Goal: Information Seeking & Learning: Check status

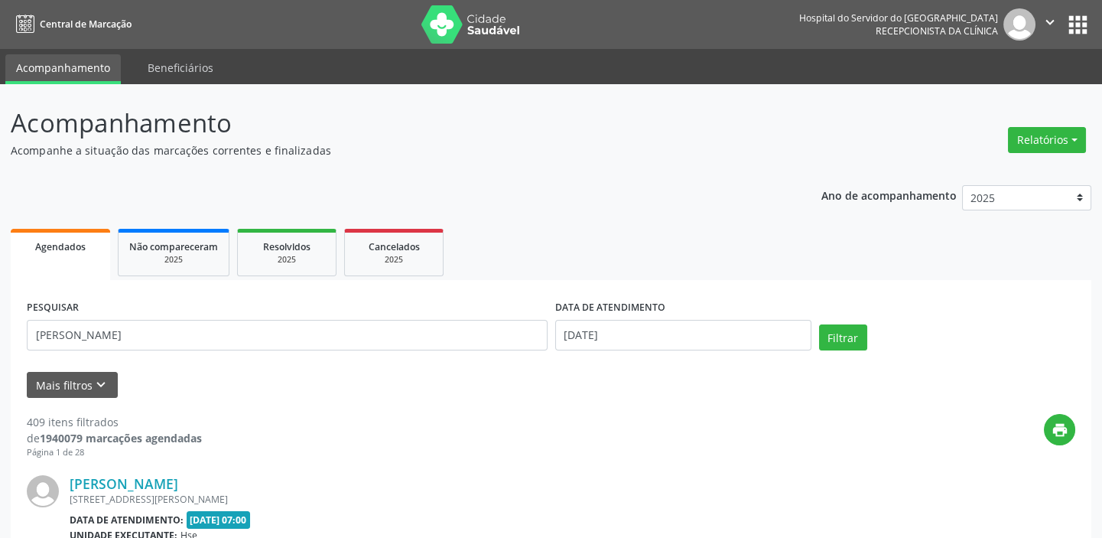
type input "[PERSON_NAME]"
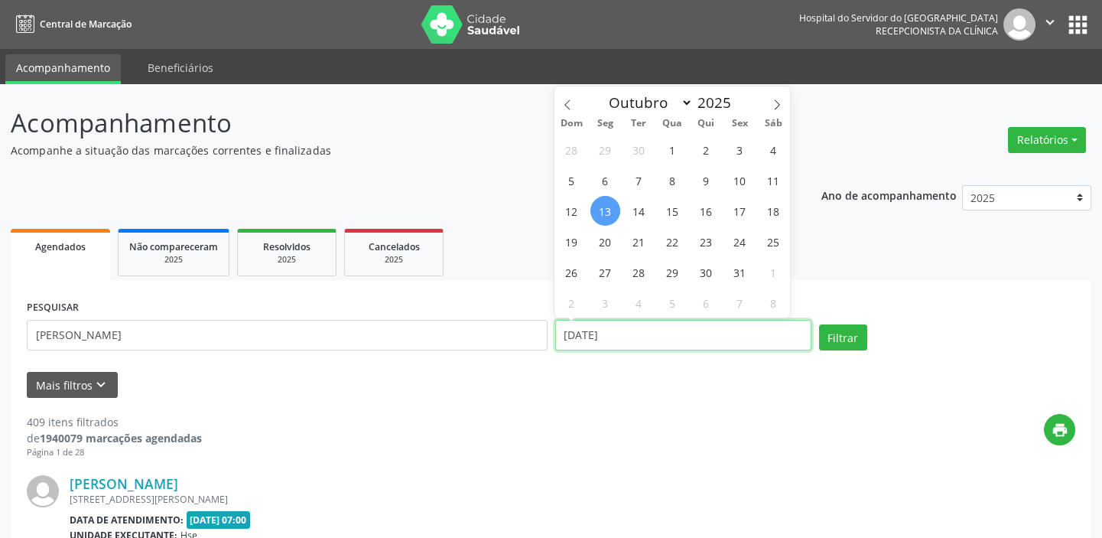
drag, startPoint x: 625, startPoint y: 330, endPoint x: 536, endPoint y: 330, distance: 88.7
click at [536, 330] on div "PESQUISAR [PERSON_NAME] DATA DE ATENDIMENTO [DATE] Filtrar" at bounding box center [551, 328] width 1056 height 65
click at [833, 339] on button "Filtrar" at bounding box center [843, 337] width 48 height 26
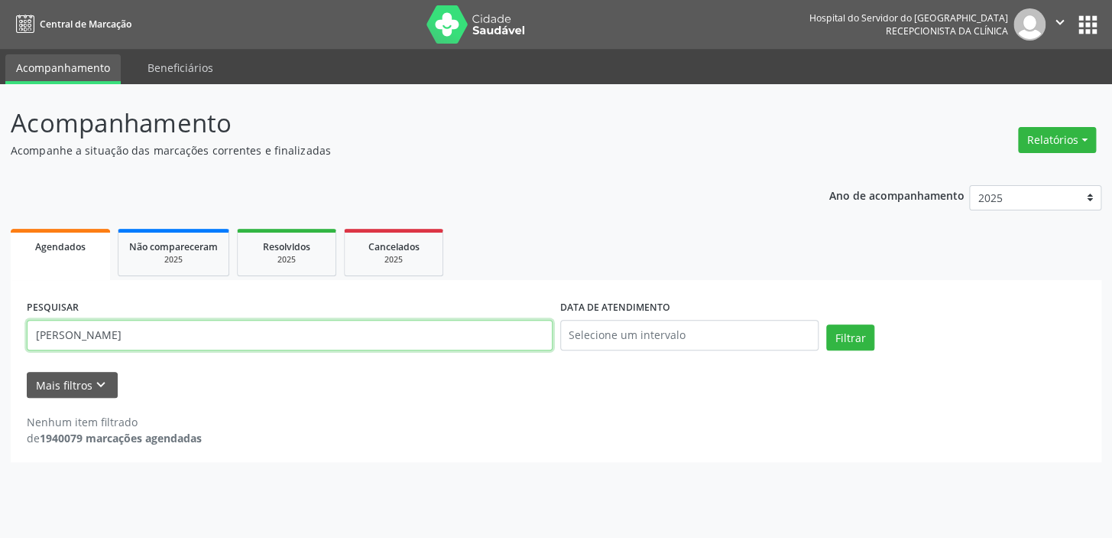
click at [258, 332] on input "[PERSON_NAME]" at bounding box center [290, 335] width 526 height 31
click at [827, 324] on button "Filtrar" at bounding box center [851, 337] width 48 height 26
click at [237, 336] on input "[DATE]" at bounding box center [290, 335] width 526 height 31
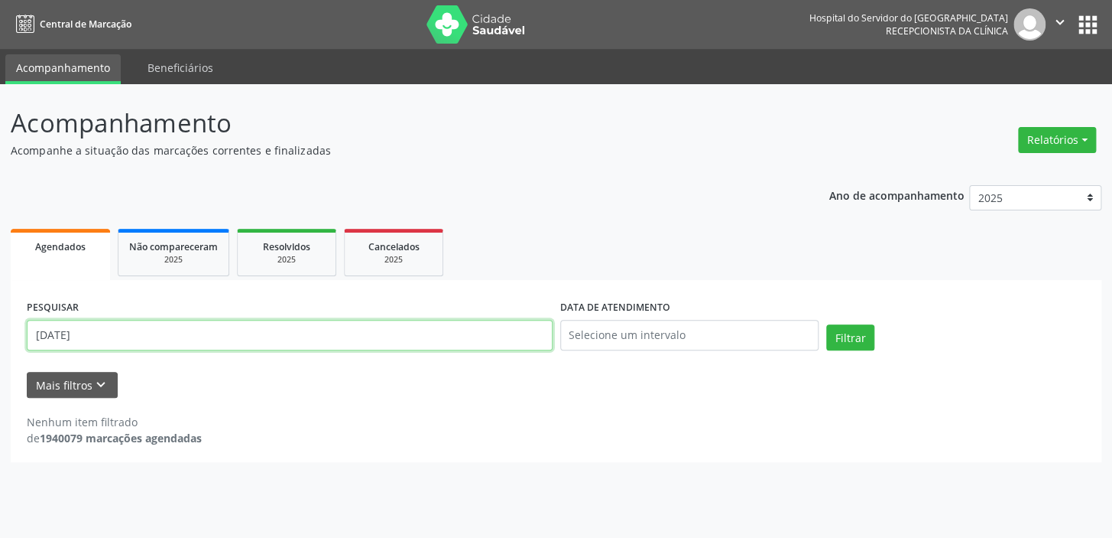
click at [237, 336] on input "[DATE]" at bounding box center [290, 335] width 526 height 31
click at [237, 335] on input "[DATE]" at bounding box center [290, 335] width 526 height 31
type input "14698080487"
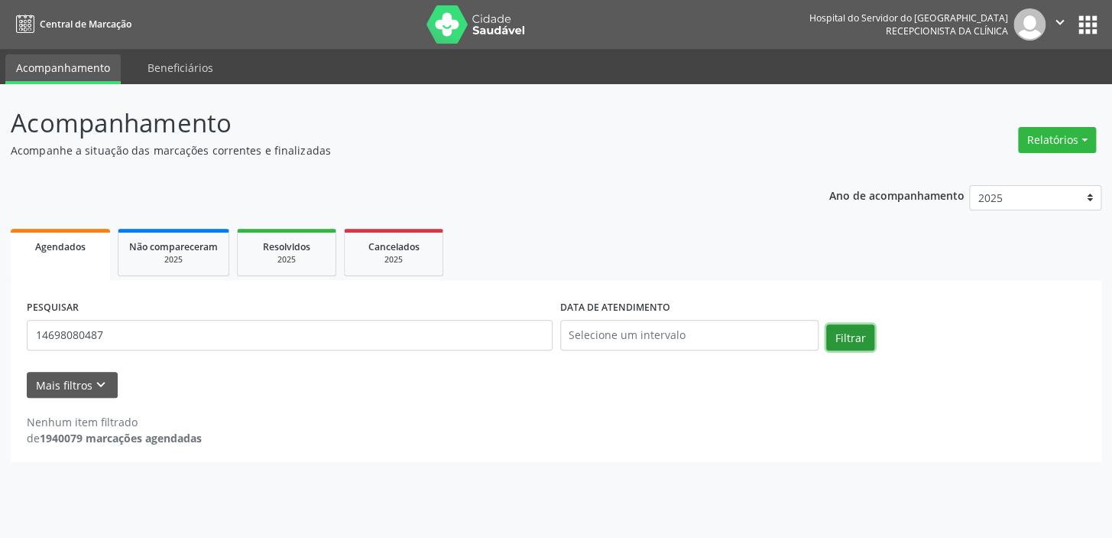
click at [848, 331] on button "Filtrar" at bounding box center [851, 337] width 48 height 26
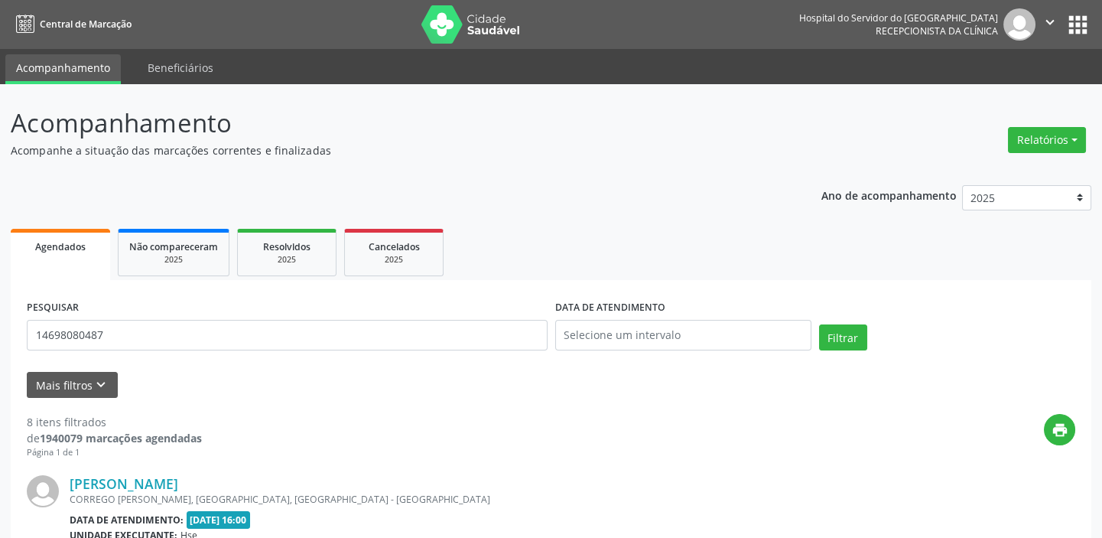
drag, startPoint x: 919, startPoint y: 248, endPoint x: 819, endPoint y: 303, distance: 114.3
drag, startPoint x: 819, startPoint y: 303, endPoint x: 1037, endPoint y: 126, distance: 280.5
click at [1040, 137] on button "Relatórios" at bounding box center [1047, 140] width 78 height 26
click at [992, 171] on link "Agendamentos" at bounding box center [1003, 171] width 164 height 21
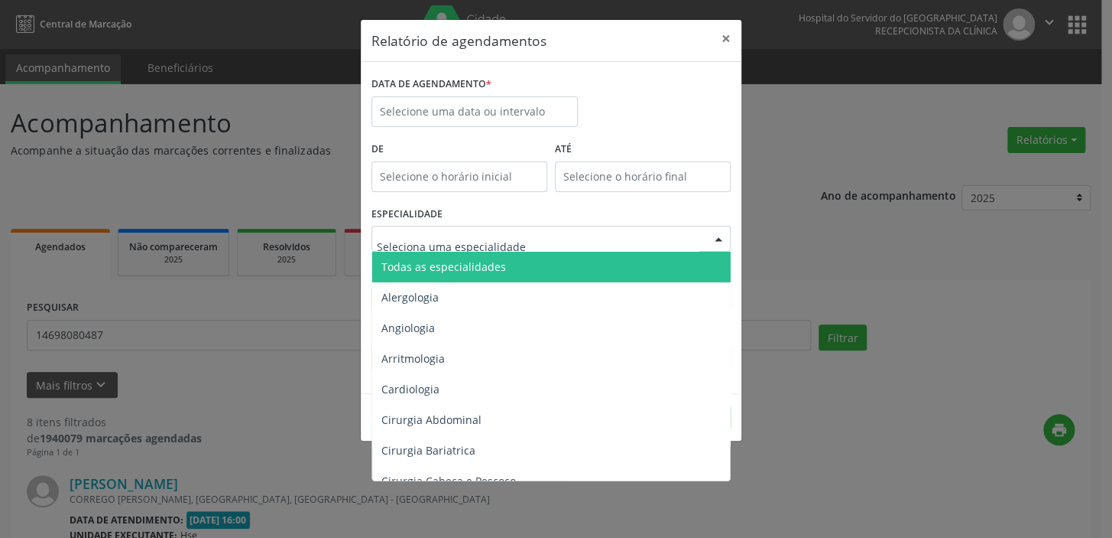
click at [569, 241] on div at bounding box center [551, 239] width 359 height 26
click at [558, 268] on span "Todas as especialidades" at bounding box center [552, 267] width 360 height 31
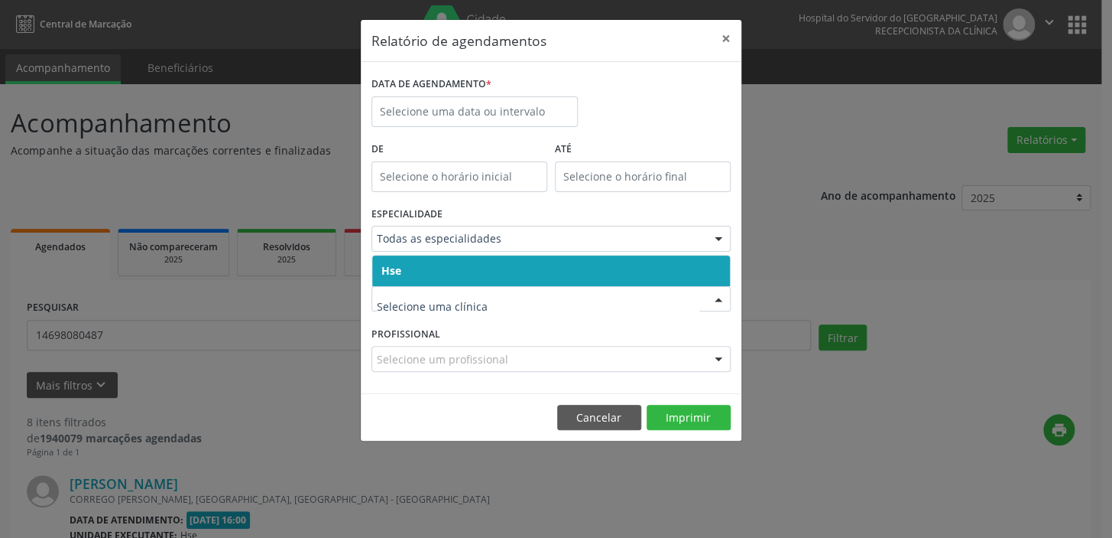
click at [497, 276] on span "Hse" at bounding box center [551, 270] width 358 height 31
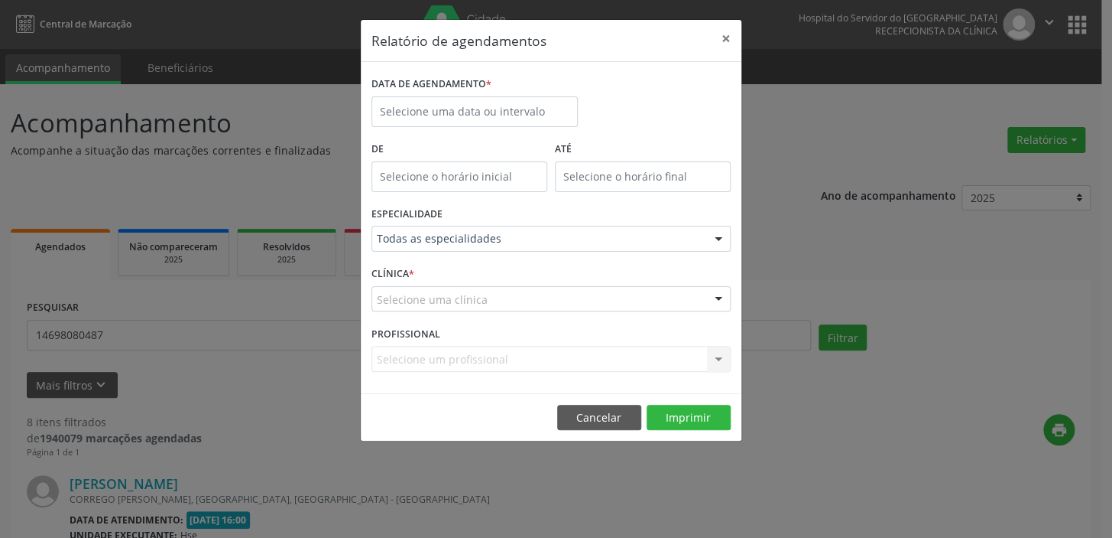
click at [505, 294] on div "Selecione uma clínica" at bounding box center [551, 299] width 359 height 26
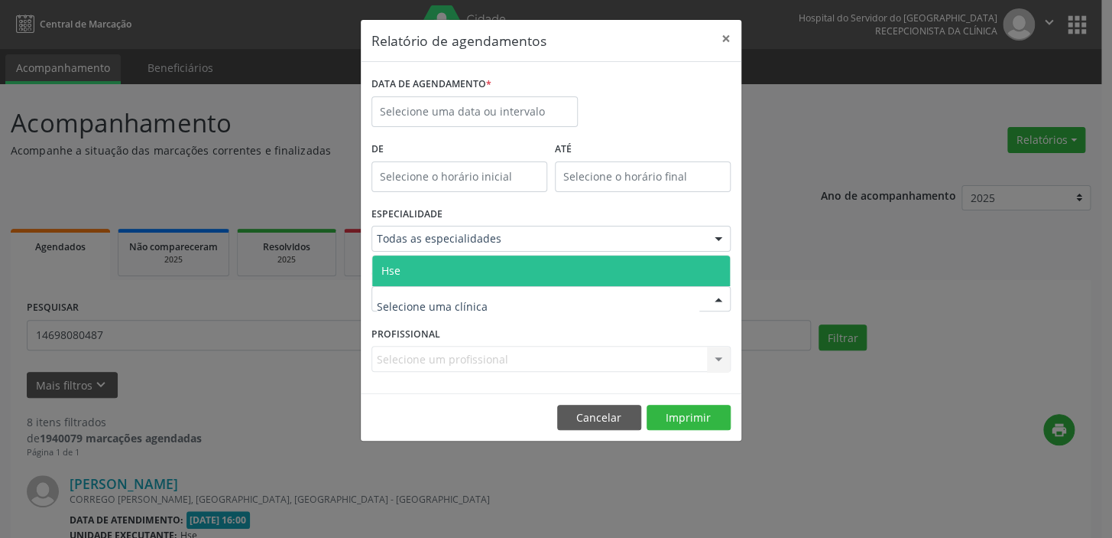
click at [518, 268] on span "Hse" at bounding box center [551, 270] width 358 height 31
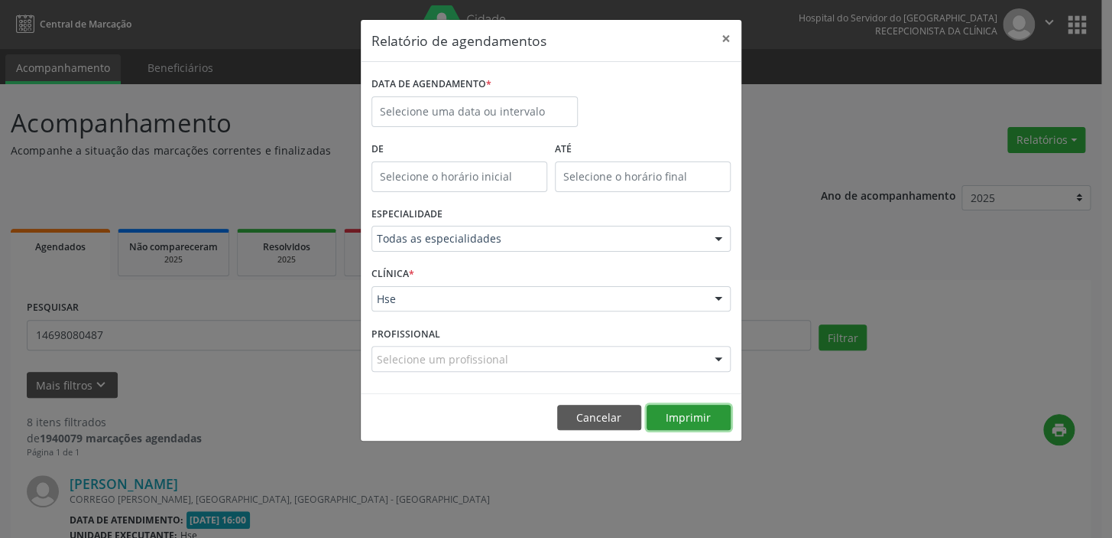
click at [696, 424] on button "Imprimir" at bounding box center [689, 417] width 84 height 26
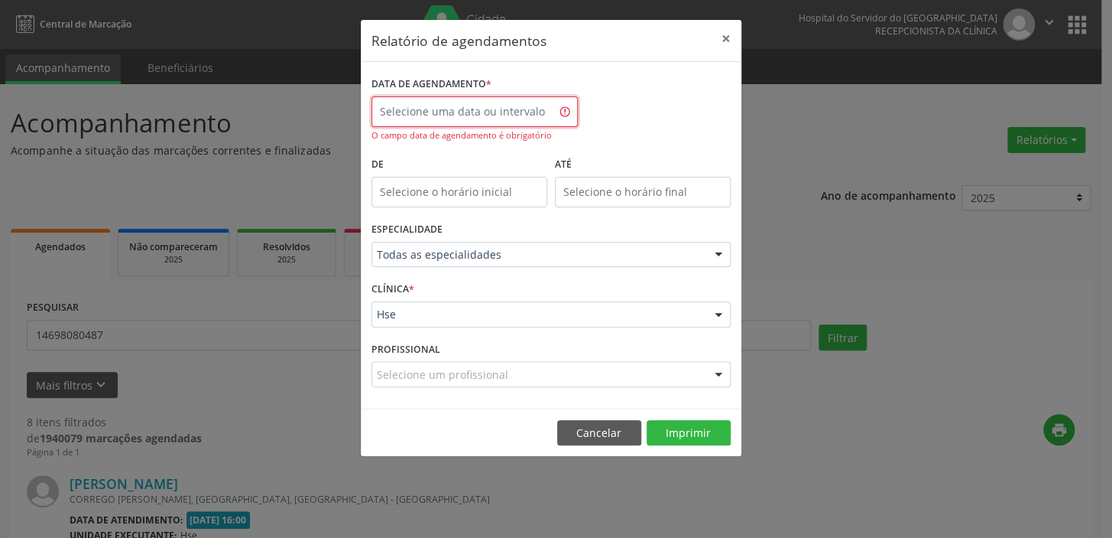
click at [536, 109] on input "text" at bounding box center [475, 111] width 206 height 31
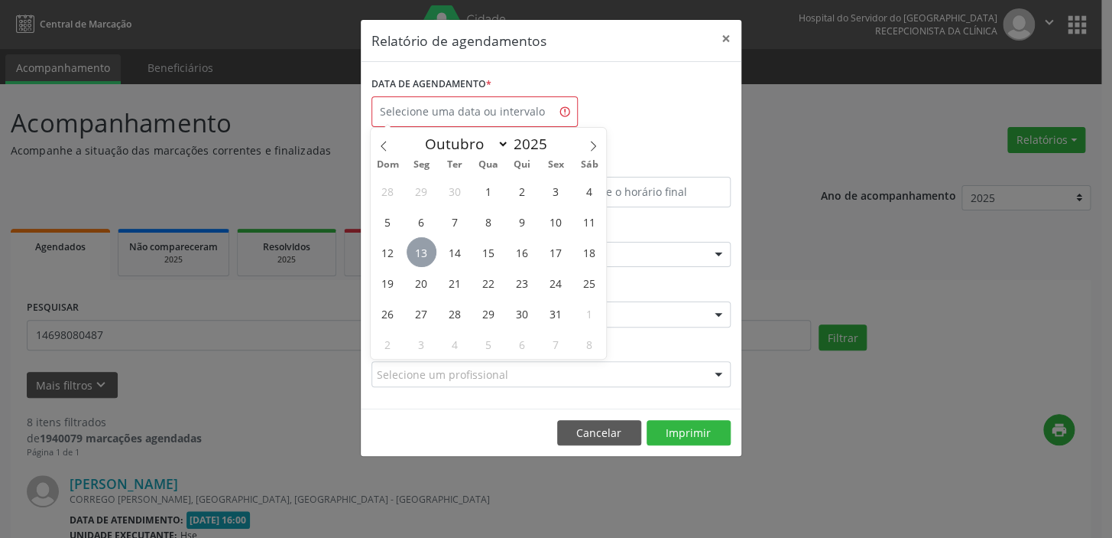
click at [428, 253] on span "13" at bounding box center [422, 252] width 30 height 30
type input "[DATE]"
click at [428, 253] on span "13" at bounding box center [422, 252] width 30 height 30
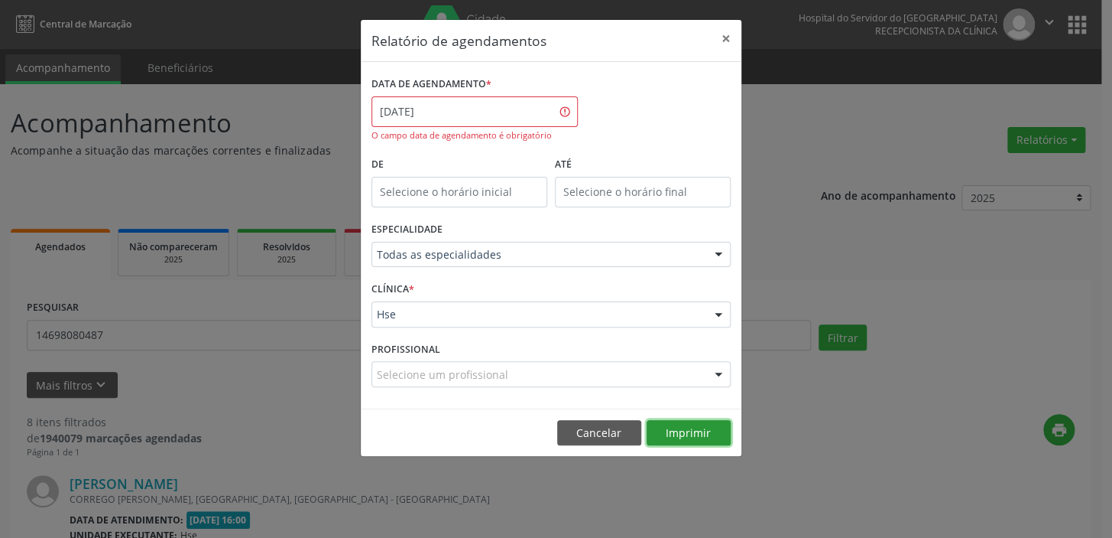
click at [700, 421] on button "Imprimir" at bounding box center [689, 433] width 84 height 26
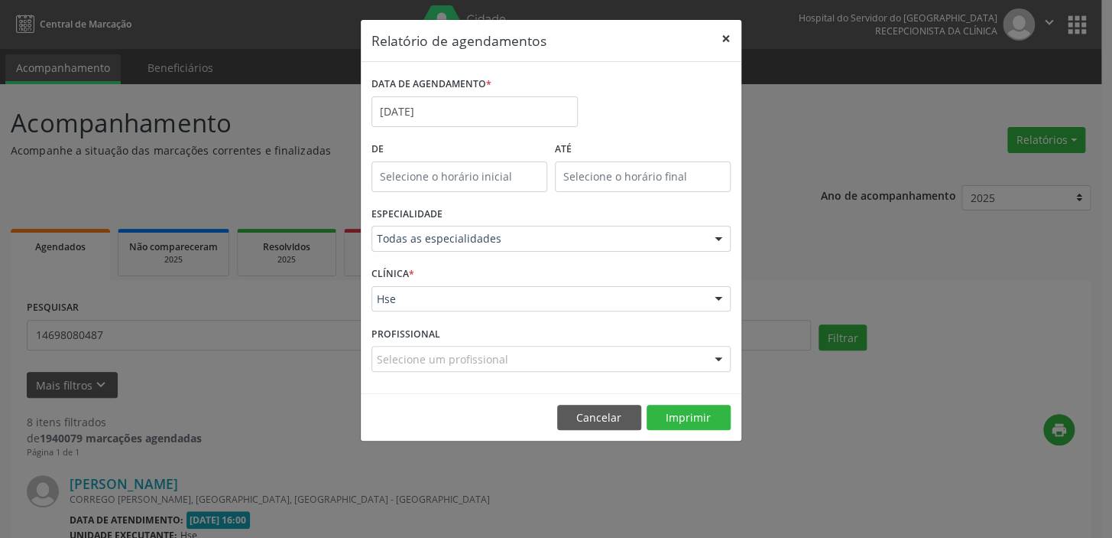
click at [726, 34] on button "×" at bounding box center [726, 38] width 31 height 37
